Goal: Understand process/instructions

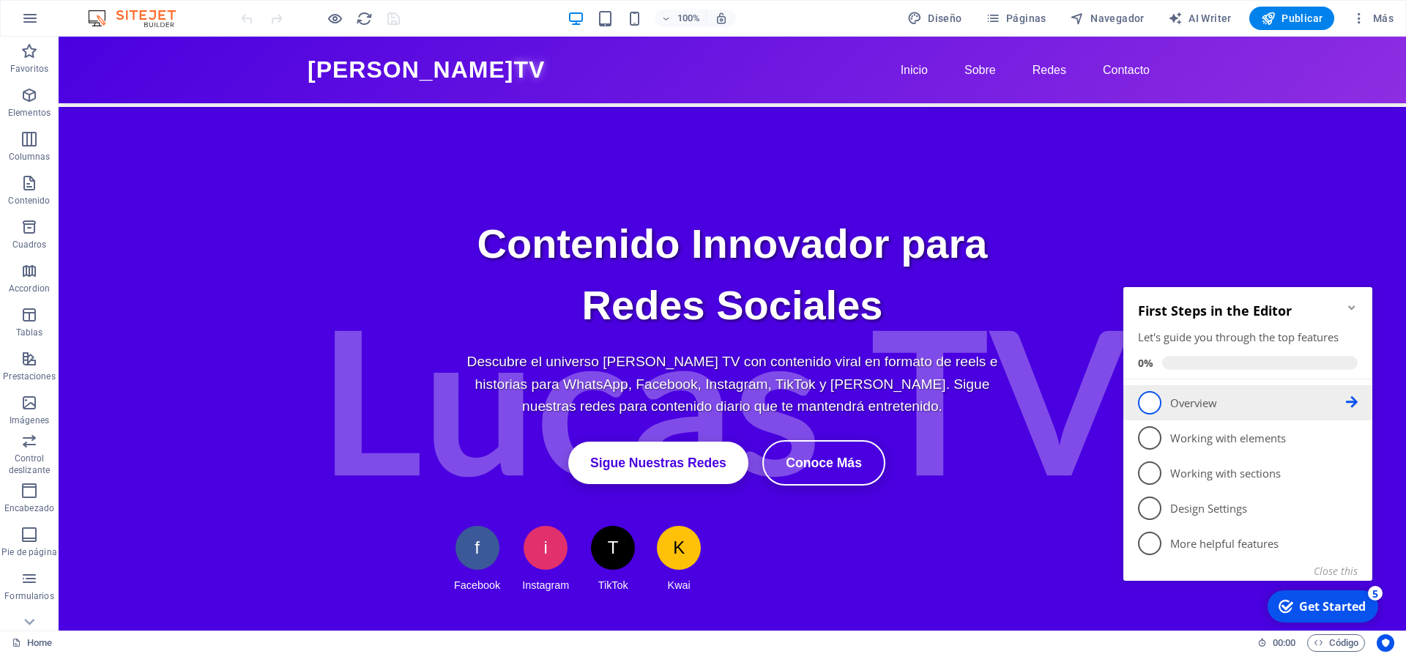
click at [1187, 410] on p "Overview - incomplete" at bounding box center [1258, 402] width 176 height 15
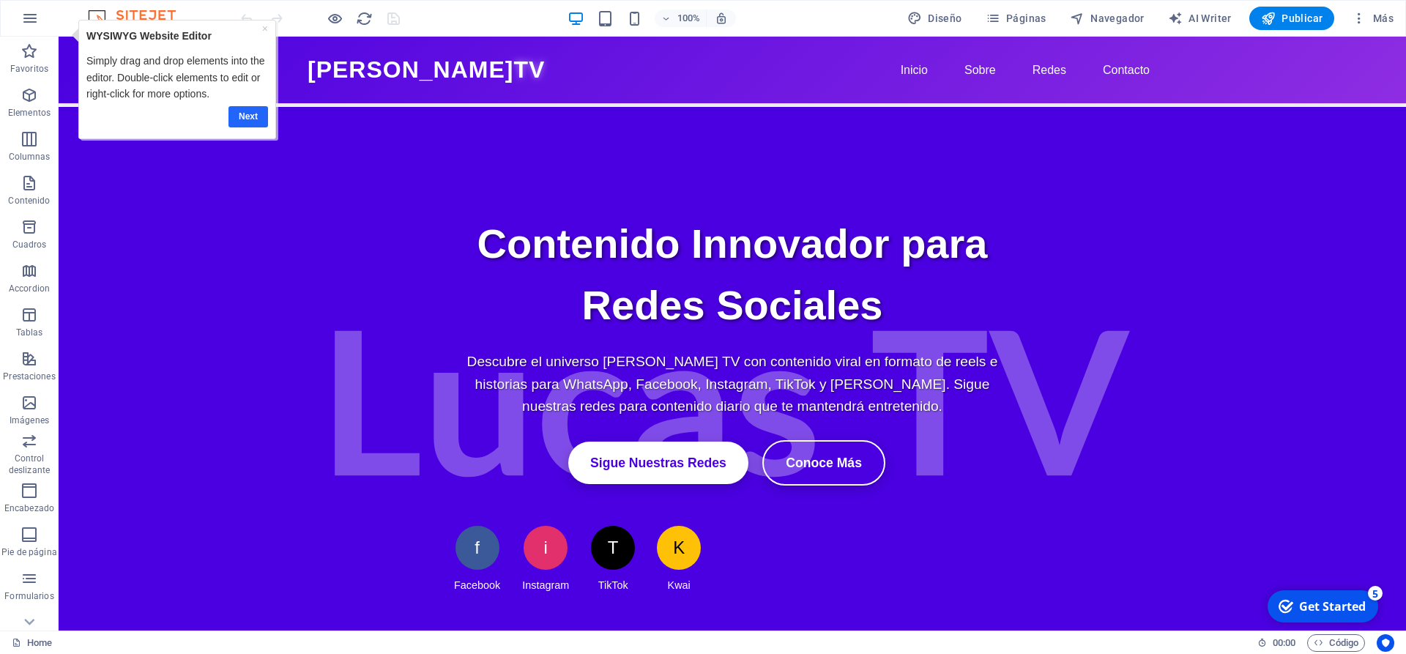
click at [254, 119] on link "Next" at bounding box center [248, 116] width 40 height 21
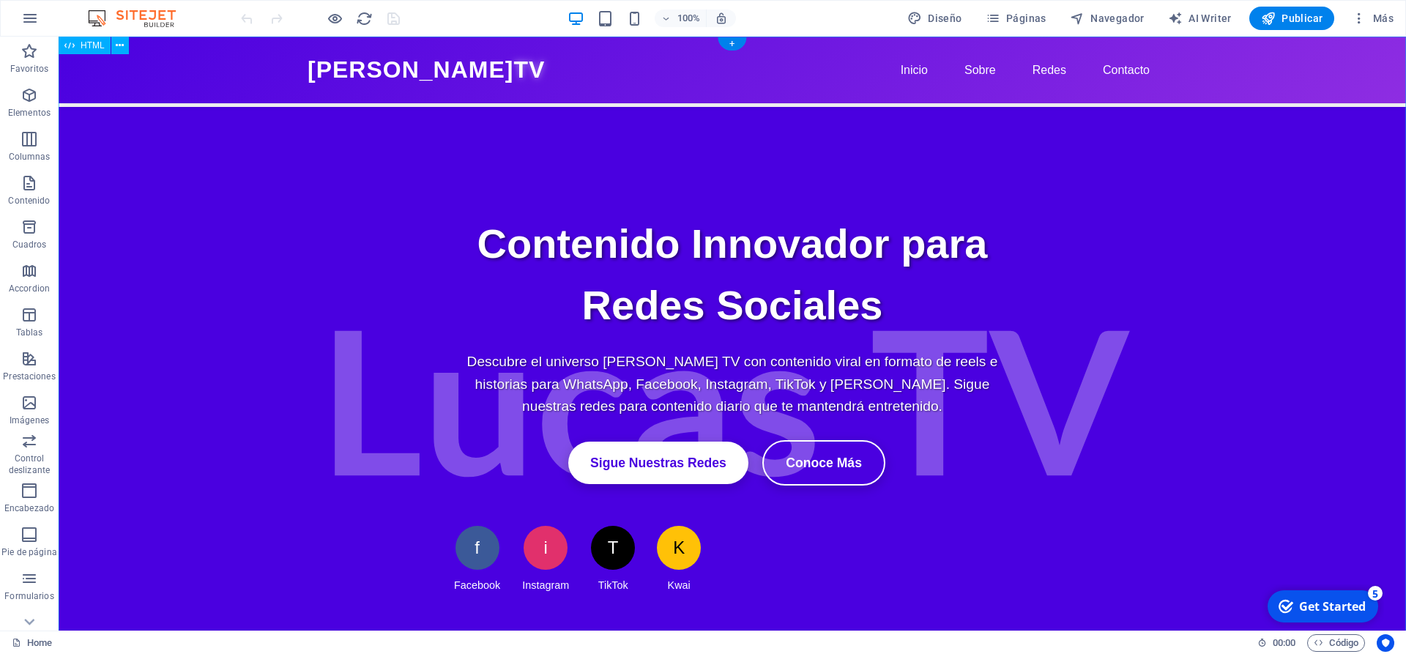
scroll to position [75, 0]
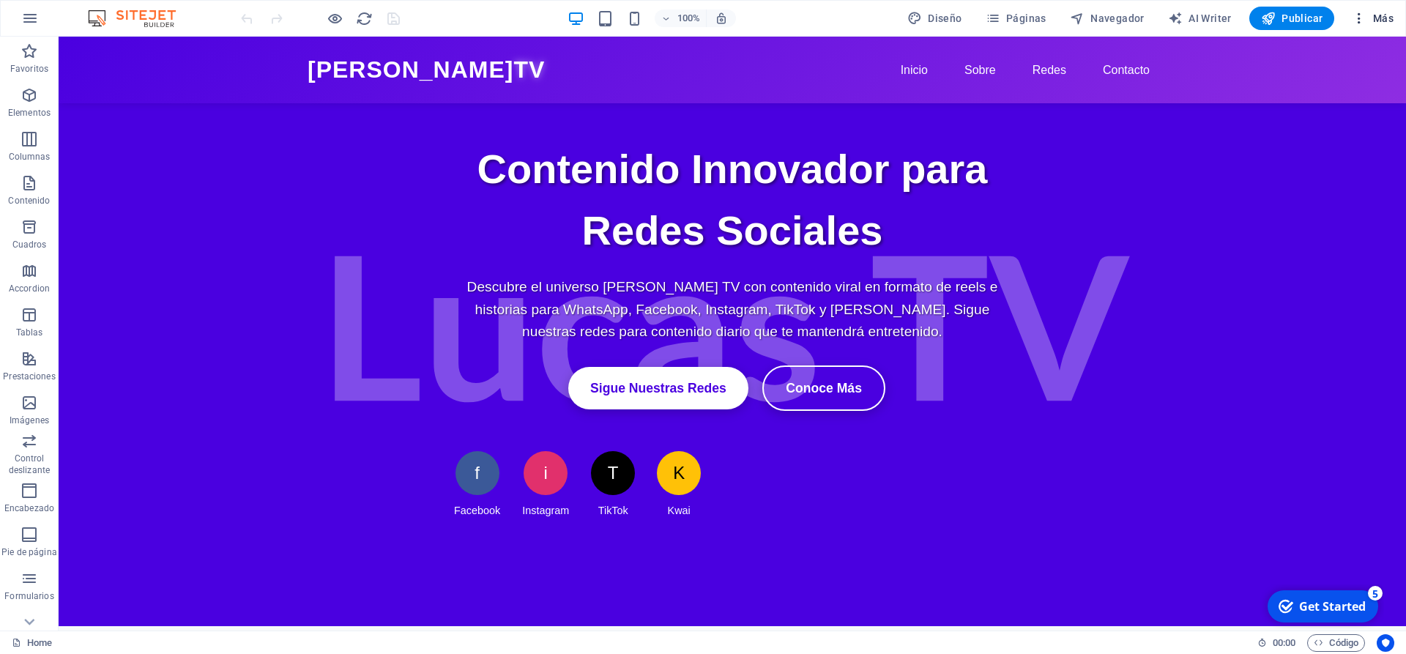
click at [1364, 24] on icon "button" at bounding box center [1358, 18] width 15 height 15
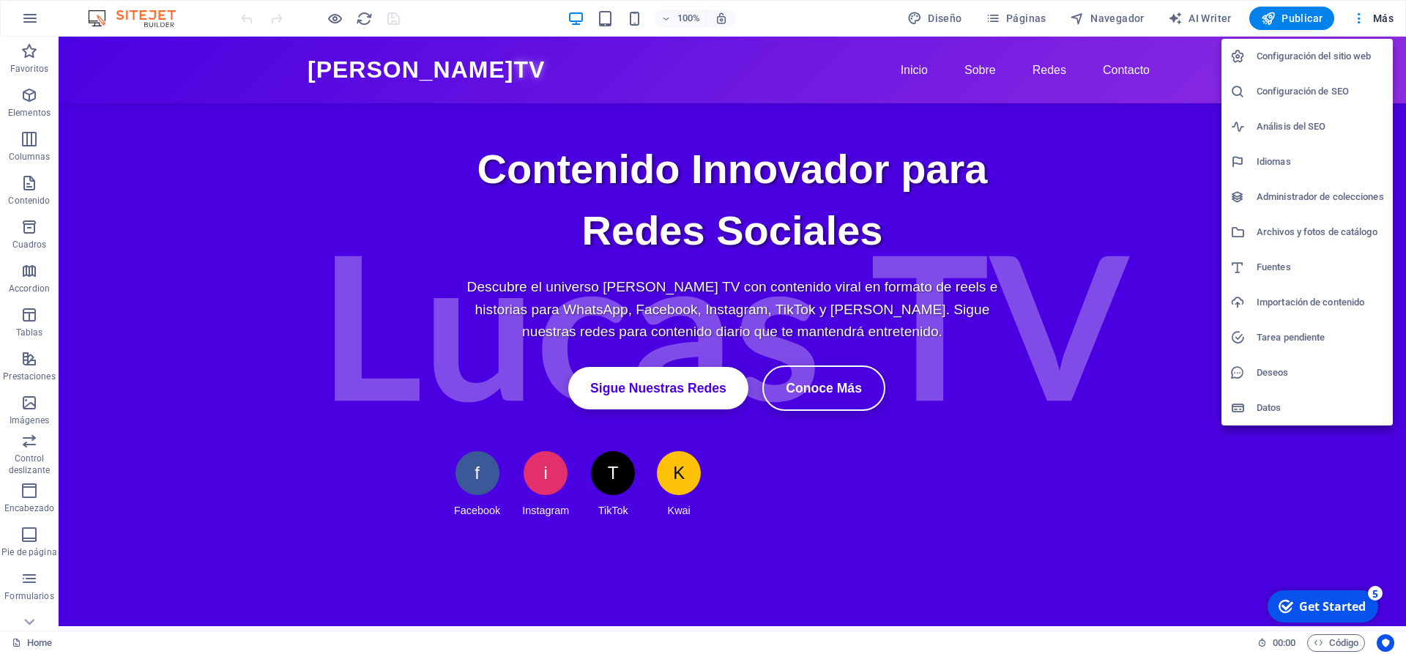
click at [1099, 22] on div at bounding box center [703, 327] width 1406 height 654
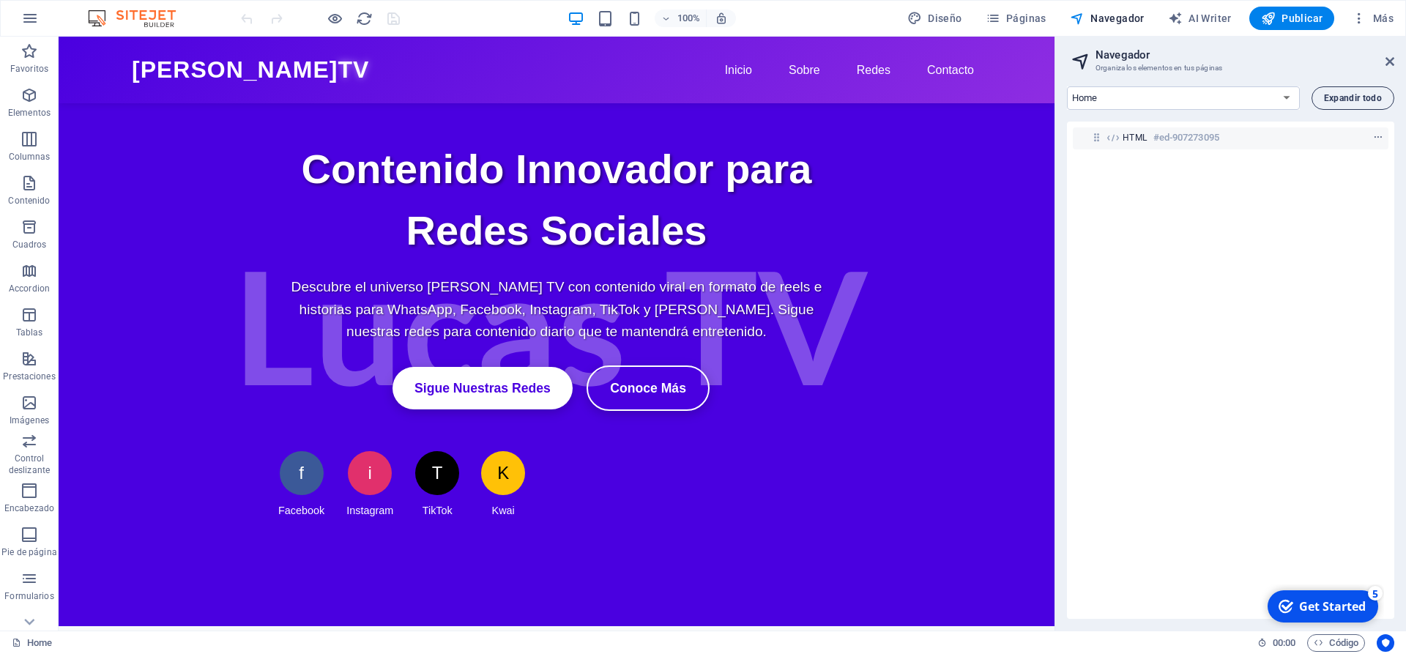
click at [1338, 97] on span "Expandir todo" at bounding box center [1353, 98] width 58 height 9
click at [1390, 61] on icon at bounding box center [1389, 62] width 9 height 12
